Goal: Information Seeking & Learning: Compare options

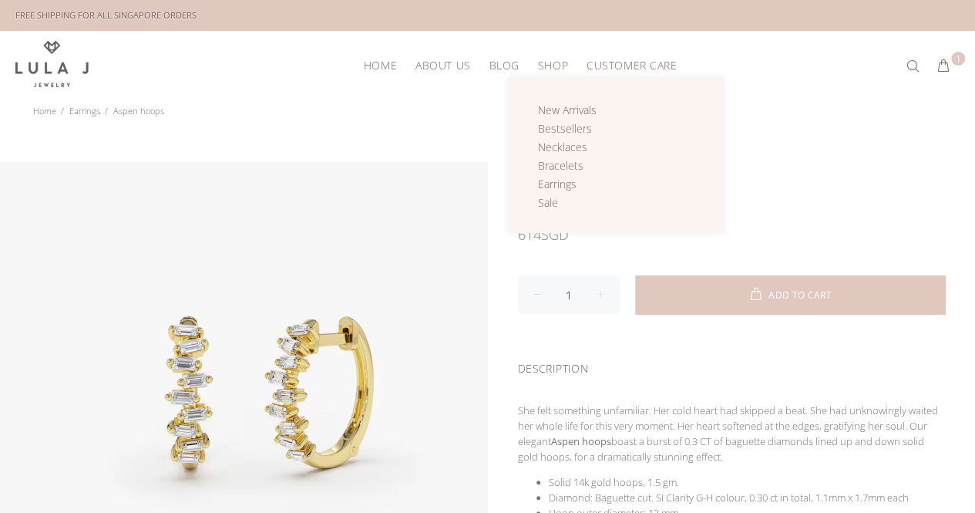
click at [546, 59] on span "Shop" at bounding box center [553, 65] width 30 height 12
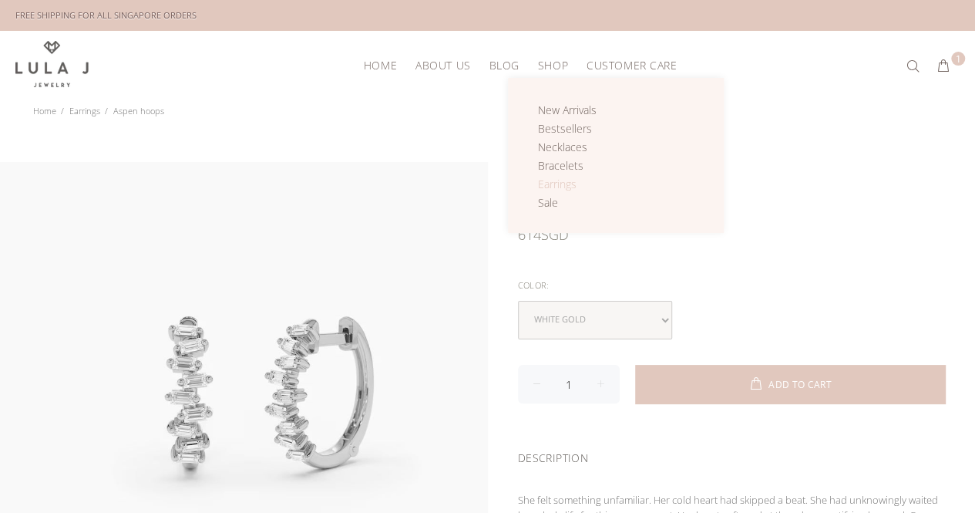
click at [559, 178] on span "Earrings" at bounding box center [557, 184] width 39 height 15
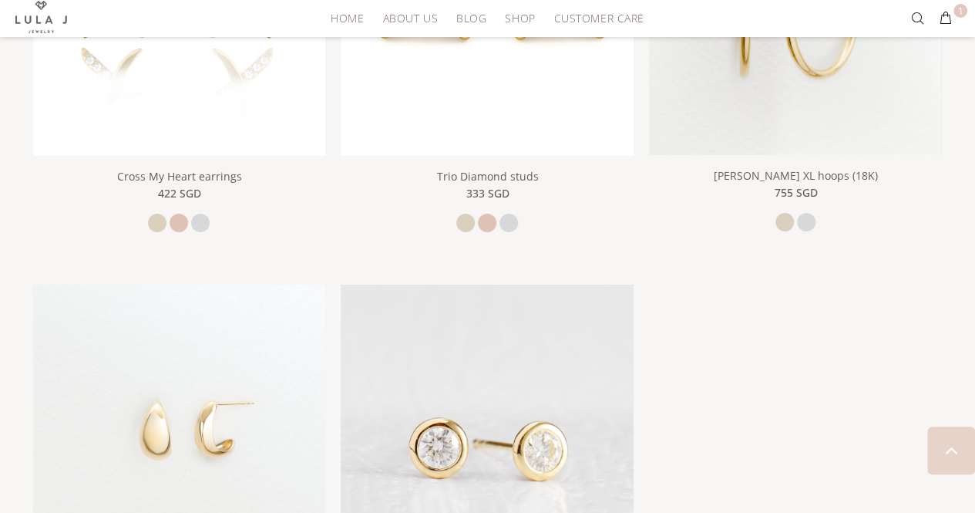
scroll to position [2621, 0]
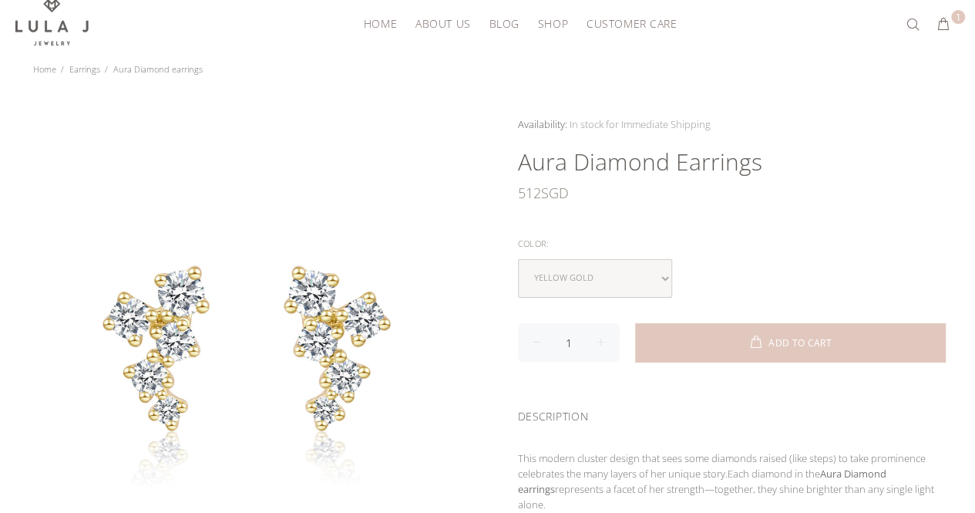
scroll to position [77, 0]
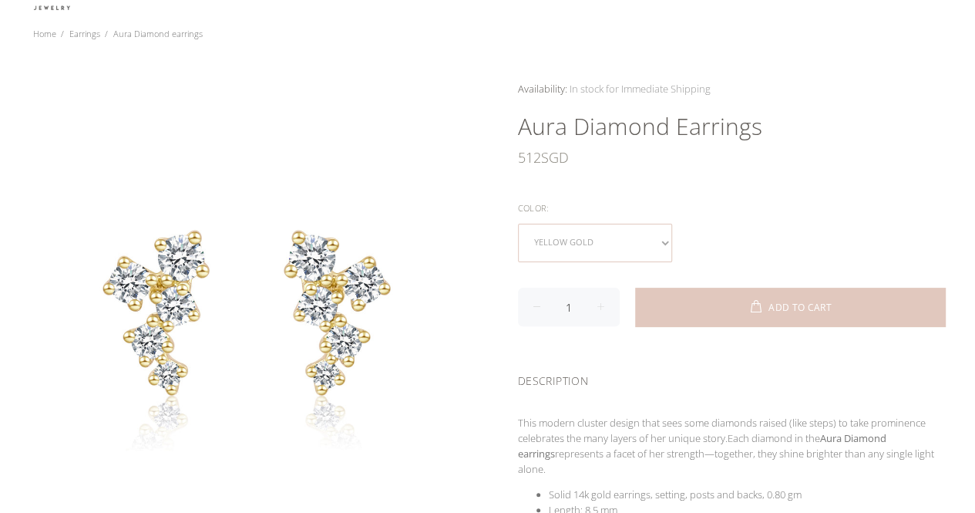
click at [594, 244] on select "yellow gold rose gold white gold" at bounding box center [595, 243] width 154 height 39
click at [603, 246] on select "yellow gold rose gold white gold" at bounding box center [595, 243] width 154 height 39
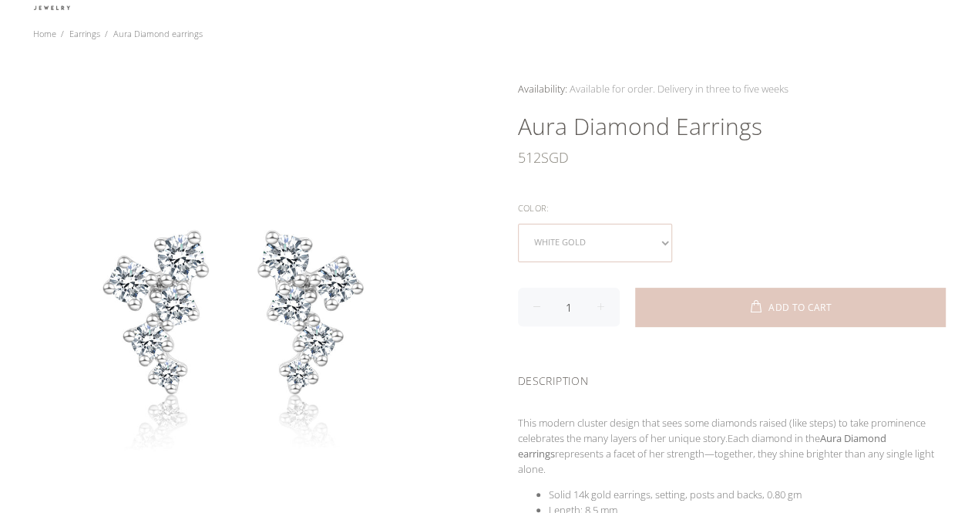
click at [616, 240] on select "yellow gold rose gold white gold" at bounding box center [595, 243] width 154 height 39
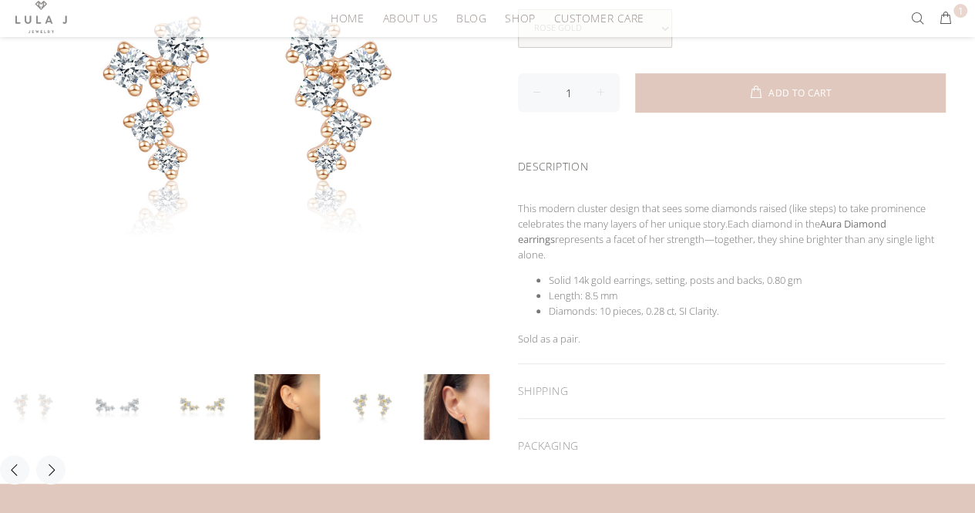
scroll to position [308, 0]
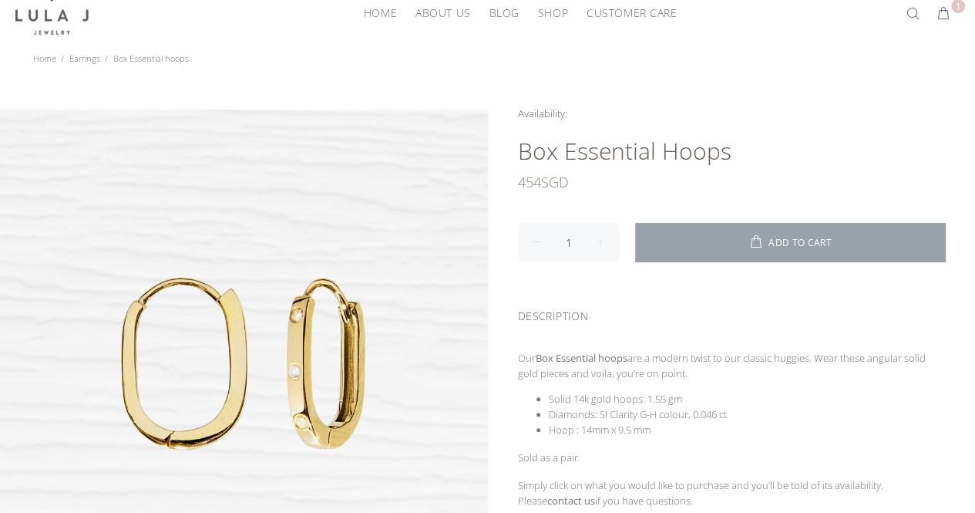
scroll to position [77, 0]
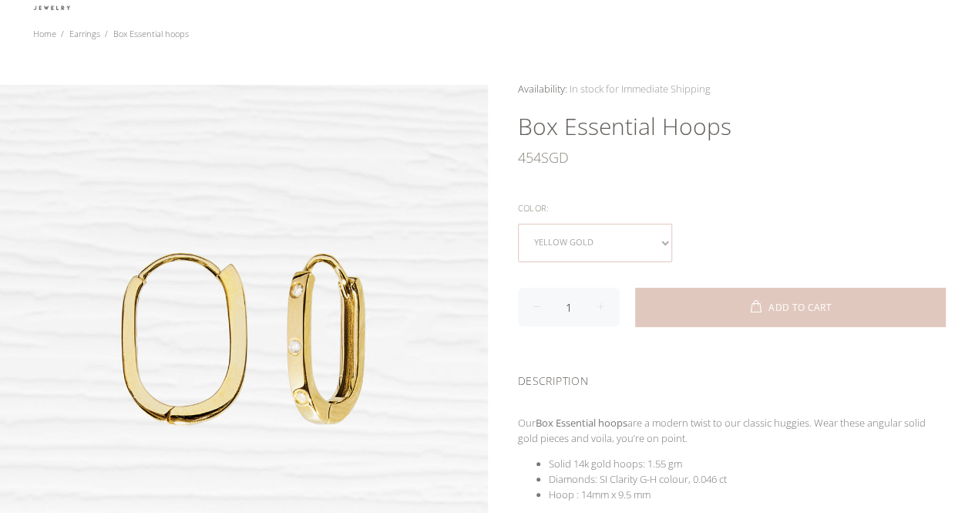
click at [604, 240] on select "yellow gold rose gold white gold" at bounding box center [595, 243] width 154 height 39
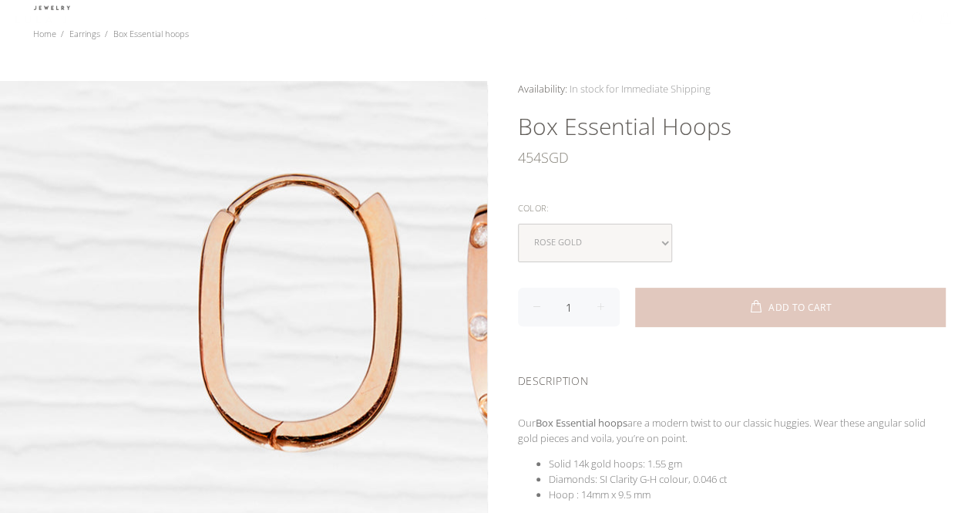
scroll to position [231, 0]
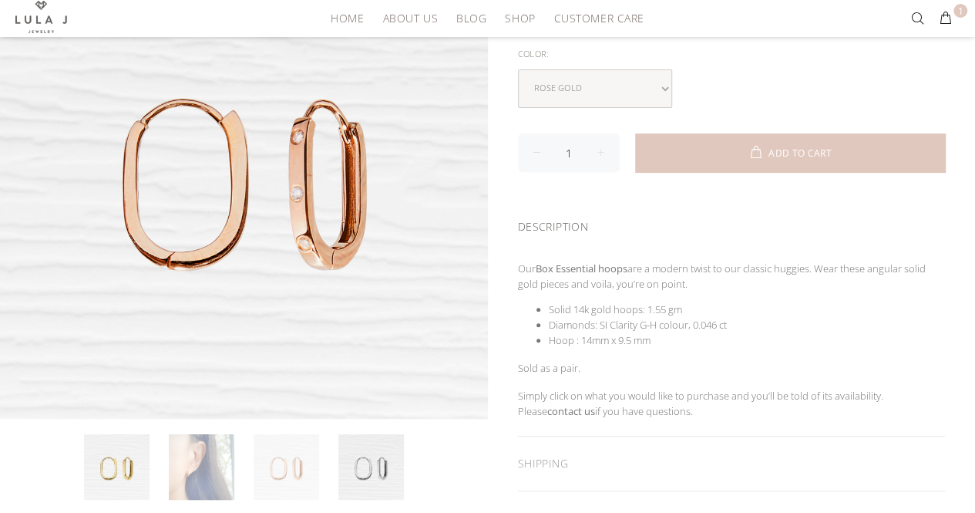
click at [196, 448] on link at bounding box center [202, 467] width 66 height 66
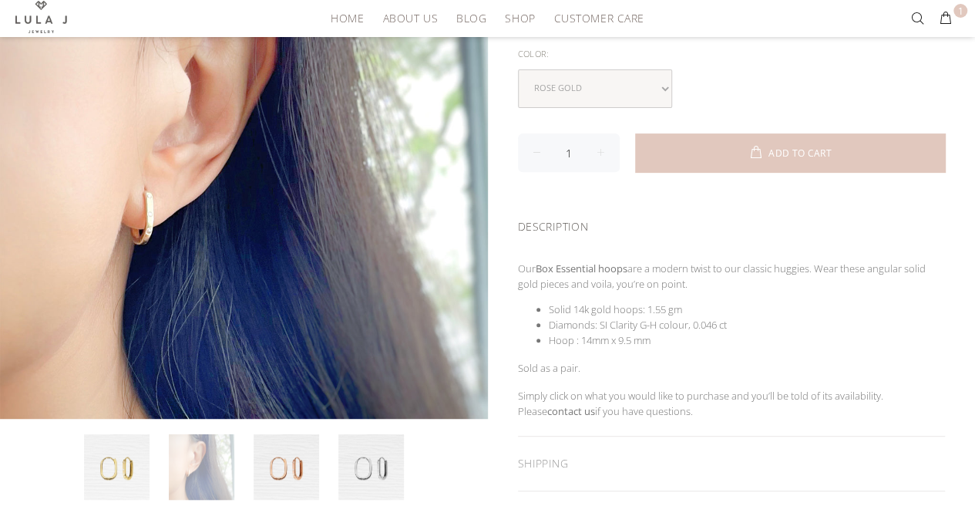
click at [206, 449] on link at bounding box center [202, 467] width 66 height 66
click at [276, 439] on link at bounding box center [287, 467] width 66 height 66
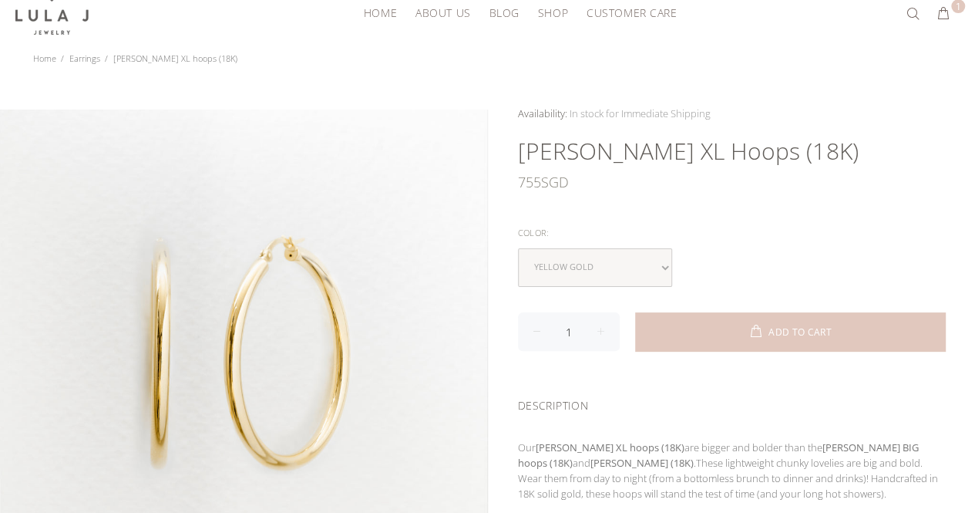
scroll to position [77, 0]
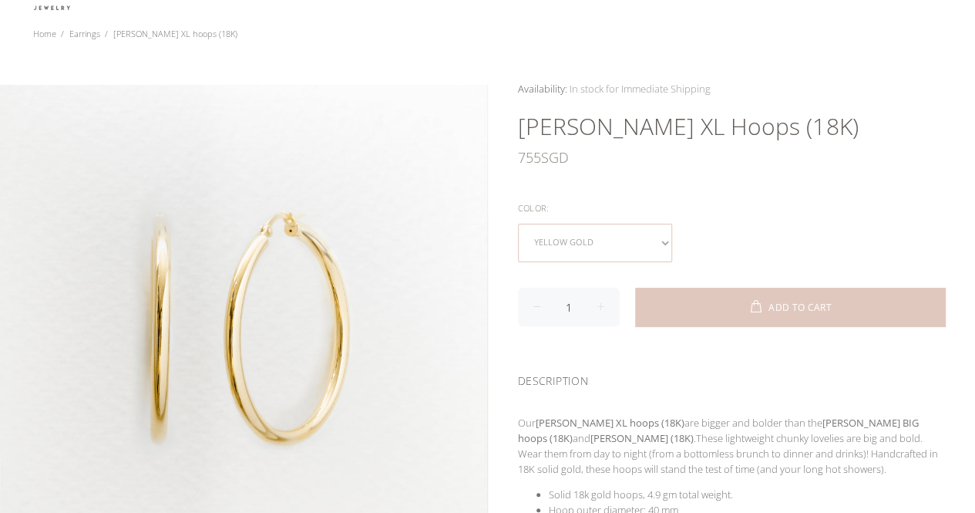
click at [567, 241] on select "yellow gold white gold" at bounding box center [595, 243] width 154 height 39
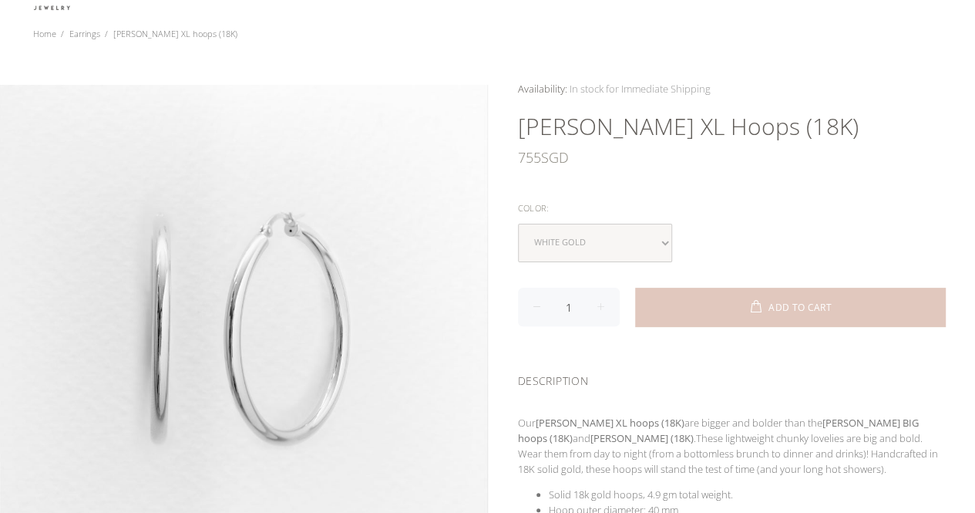
click at [228, 152] on div at bounding box center [244, 397] width 488 height 624
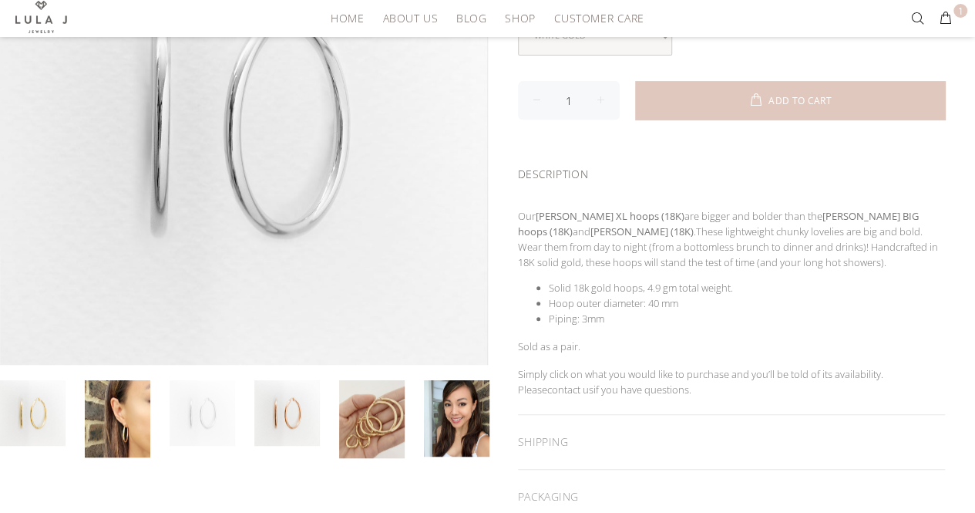
scroll to position [308, 0]
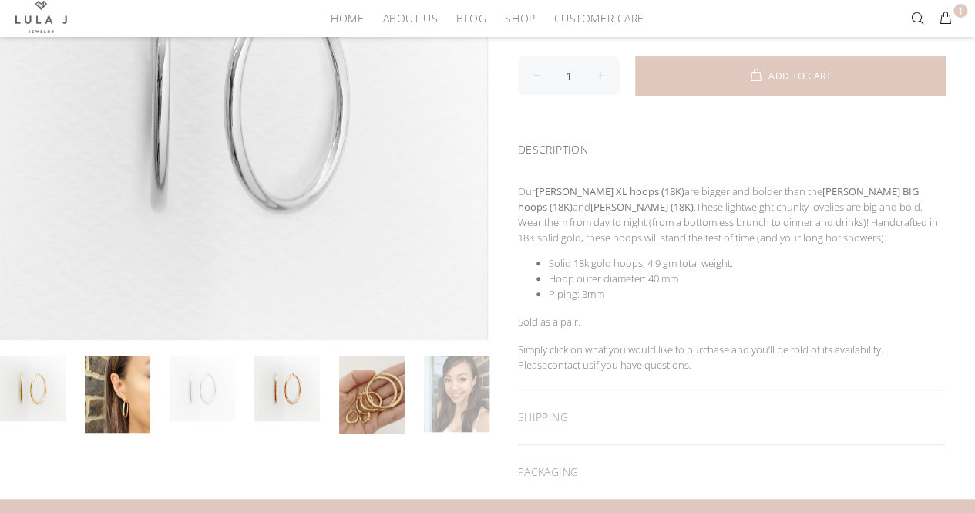
click at [460, 388] on link at bounding box center [457, 393] width 66 height 76
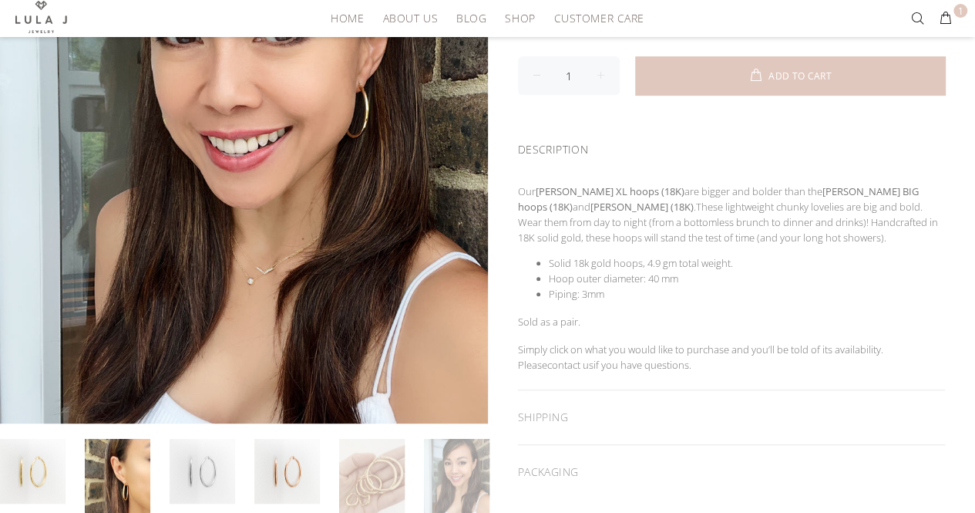
click at [363, 457] on link at bounding box center [372, 478] width 66 height 78
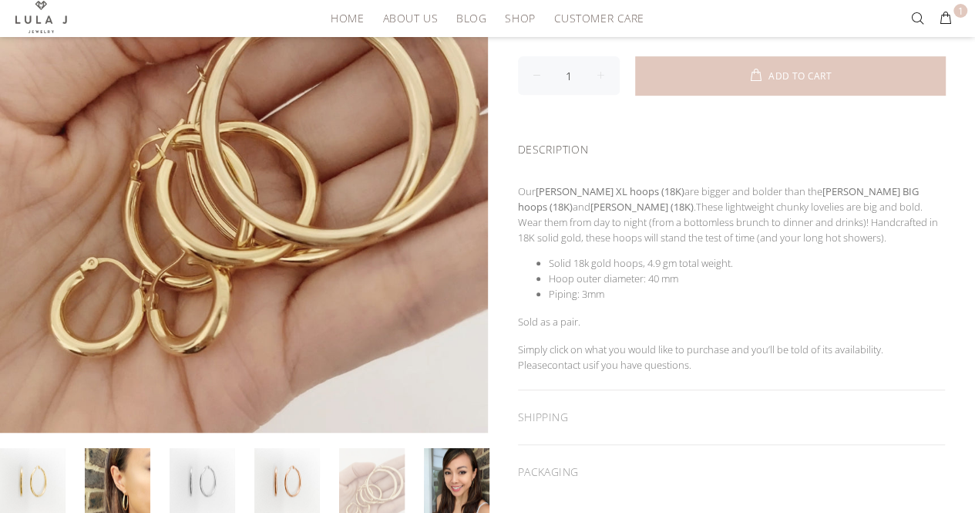
click at [367, 456] on link at bounding box center [372, 487] width 66 height 78
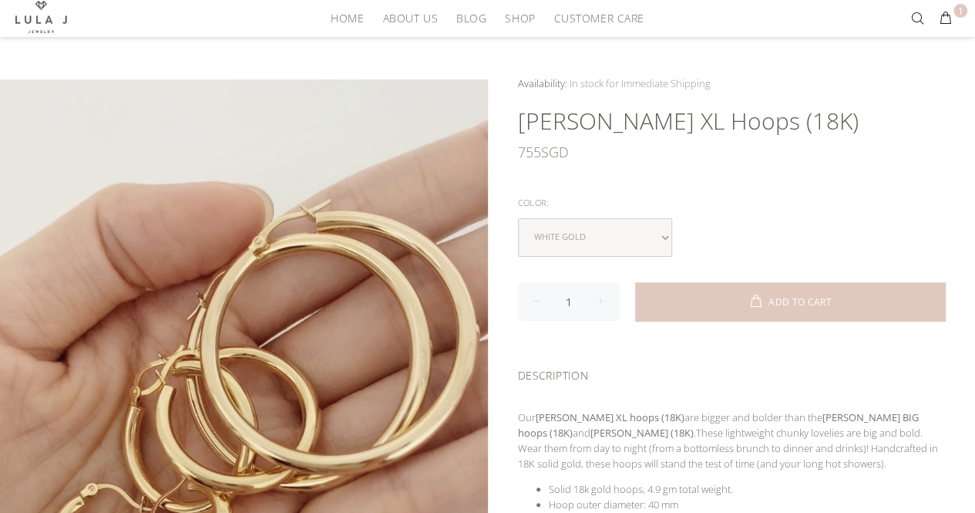
scroll to position [77, 0]
